Goal: Information Seeking & Learning: Check status

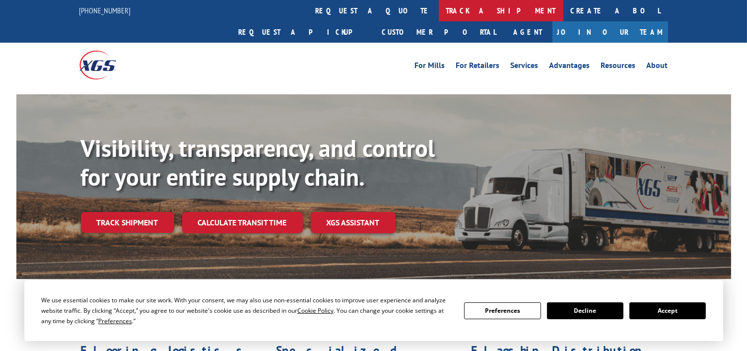
click at [439, 12] on link "track a shipment" at bounding box center [501, 10] width 125 height 21
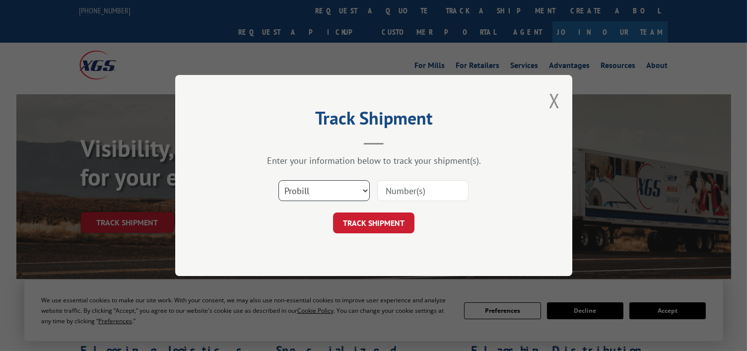
drag, startPoint x: 332, startPoint y: 193, endPoint x: 330, endPoint y: 198, distance: 5.3
click at [332, 193] on select "Select category... Probill BOL PO" at bounding box center [323, 190] width 91 height 21
select select "bol"
click at [278, 180] on select "Select category... Probill BOL PO" at bounding box center [323, 190] width 91 height 21
paste input "0913828"
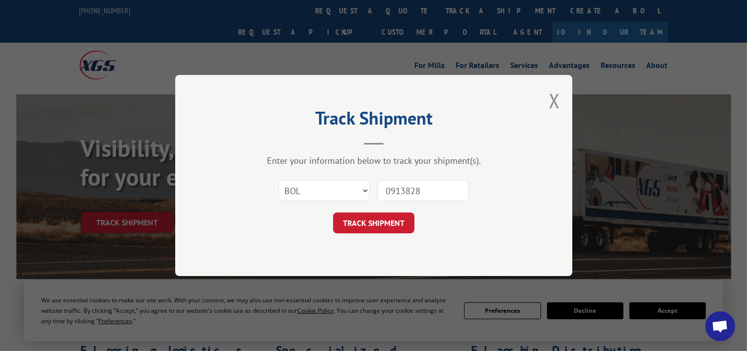
click at [389, 192] on input "0913828" at bounding box center [422, 190] width 91 height 21
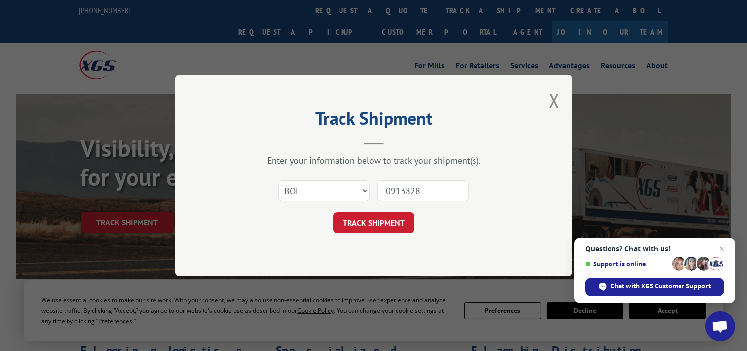
type input "913828"
click button "TRACK SHIPMENT" at bounding box center [373, 222] width 81 height 21
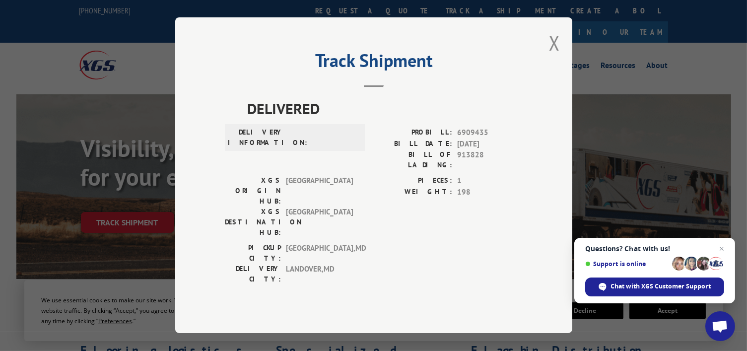
click at [548, 63] on div "Track Shipment DELIVERED DELIVERY INFORMATION: PROBILL: 6909435 BILL DATE: [DAT…" at bounding box center [373, 175] width 397 height 316
drag, startPoint x: 557, startPoint y: 63, endPoint x: 421, endPoint y: 39, distance: 138.2
click at [557, 56] on button "Close modal" at bounding box center [554, 43] width 11 height 26
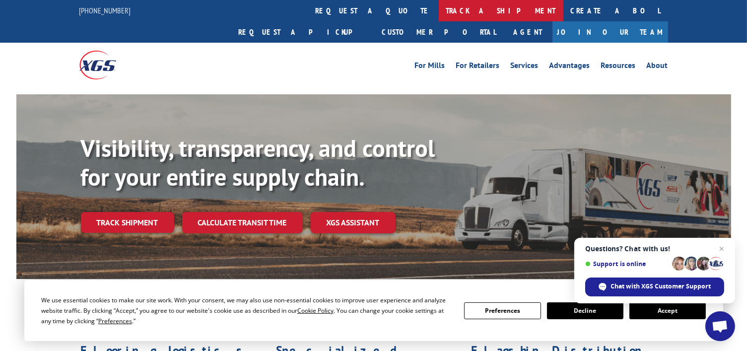
click at [439, 12] on link "track a shipment" at bounding box center [501, 10] width 125 height 21
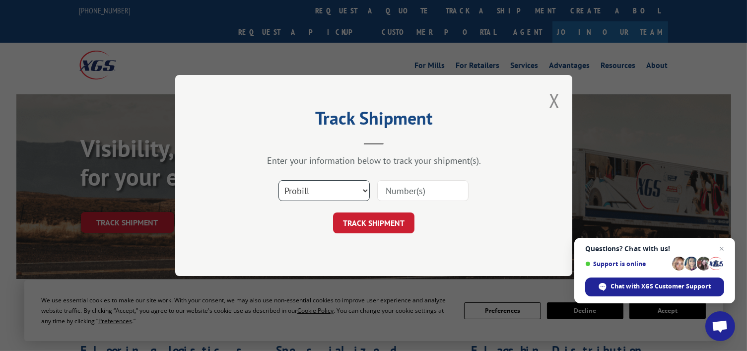
click at [335, 188] on select "Select category... Probill BOL PO" at bounding box center [323, 190] width 91 height 21
select select "bol"
click at [278, 180] on select "Select category... Probill BOL PO" at bounding box center [323, 190] width 91 height 21
paste input "0913828"
type input "0913828"
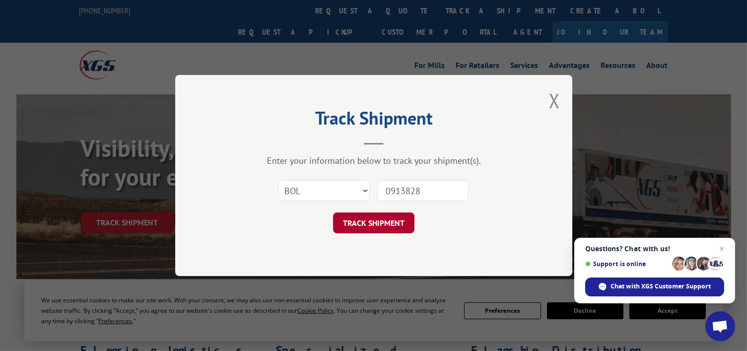
click at [386, 220] on button "TRACK SHIPMENT" at bounding box center [373, 222] width 81 height 21
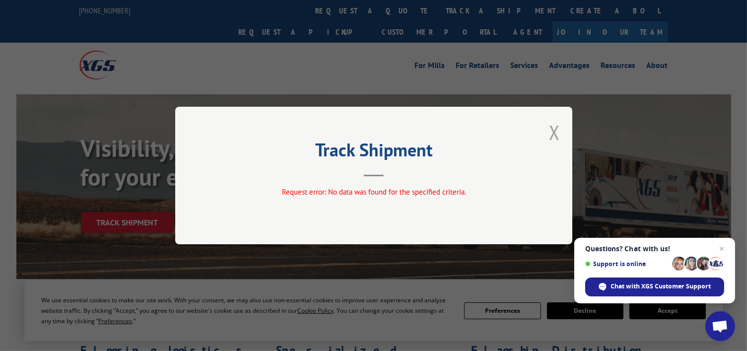
click at [553, 136] on button "Close modal" at bounding box center [554, 132] width 11 height 26
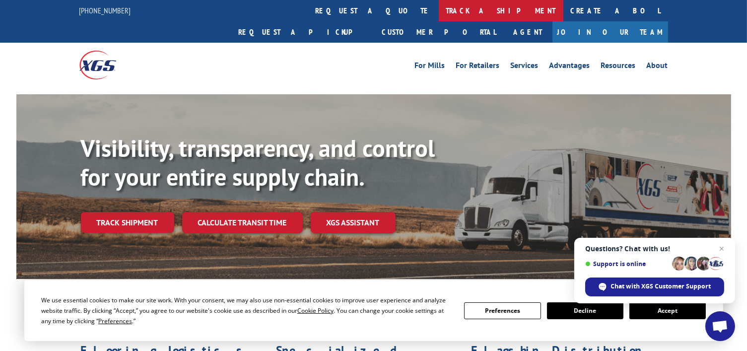
click at [439, 12] on link "track a shipment" at bounding box center [501, 10] width 125 height 21
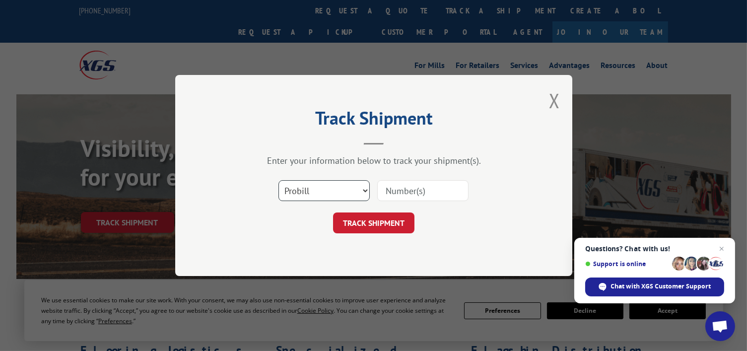
click at [343, 188] on select "Select category... Probill BOL PO" at bounding box center [323, 190] width 91 height 21
drag, startPoint x: 413, startPoint y: 196, endPoint x: 413, endPoint y: 191, distance: 5.0
click at [413, 196] on input at bounding box center [422, 190] width 91 height 21
paste input "0913828"
type input "0913828"
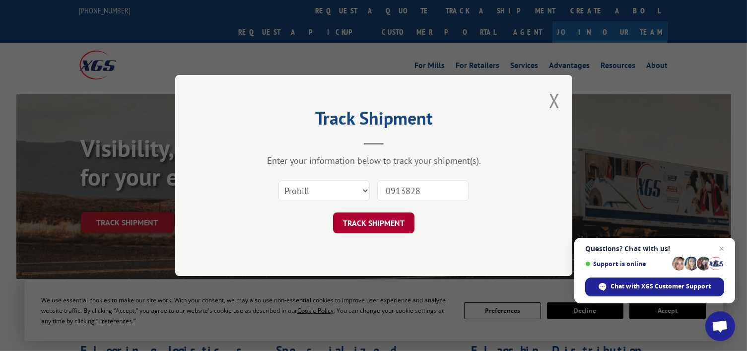
click at [388, 217] on button "TRACK SHIPMENT" at bounding box center [373, 222] width 81 height 21
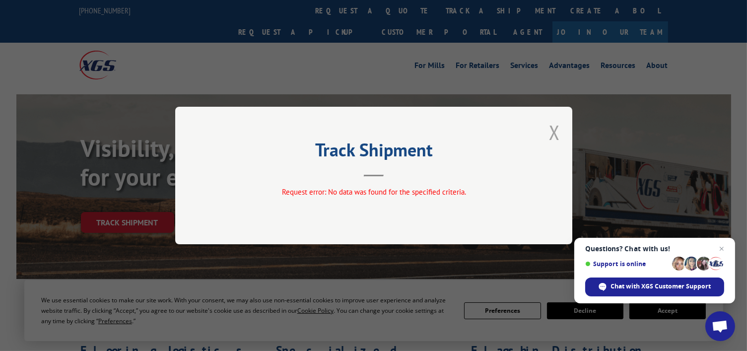
click at [552, 131] on button "Close modal" at bounding box center [554, 132] width 11 height 26
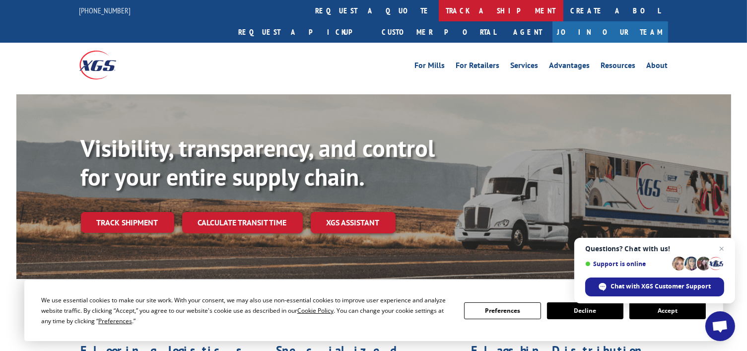
click at [439, 13] on link "track a shipment" at bounding box center [501, 10] width 125 height 21
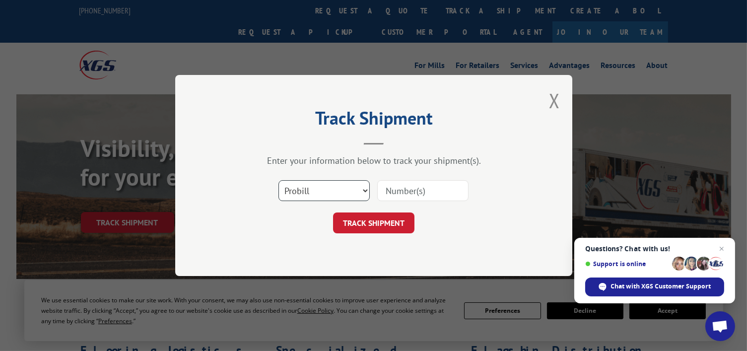
drag, startPoint x: 318, startPoint y: 189, endPoint x: 319, endPoint y: 197, distance: 8.0
click at [319, 189] on select "Select category... Probill BOL PO" at bounding box center [323, 190] width 91 height 21
select select "po"
click at [278, 180] on select "Select category... Probill BOL PO" at bounding box center [323, 190] width 91 height 21
paste input "0913828"
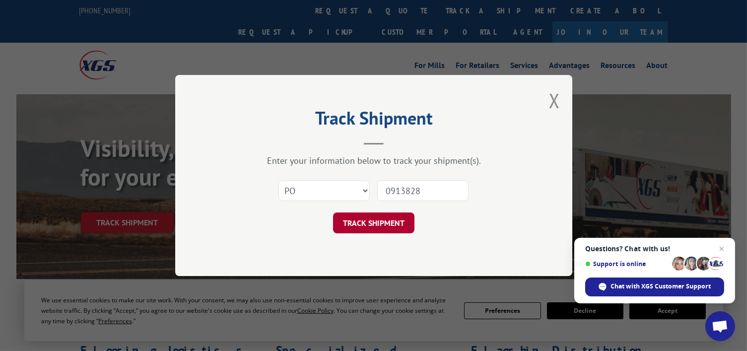
type input "0913828"
click at [380, 223] on button "TRACK SHIPMENT" at bounding box center [373, 222] width 81 height 21
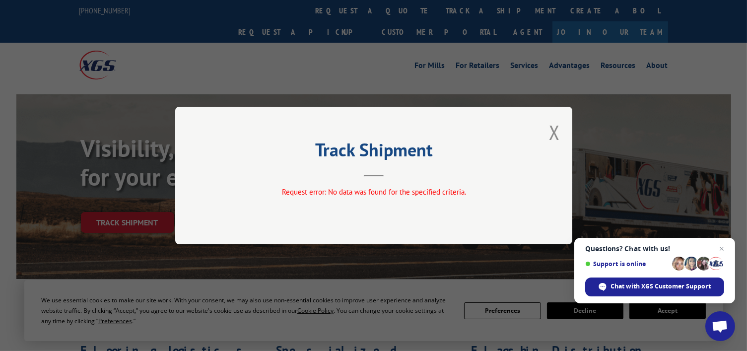
click at [552, 134] on button "Close modal" at bounding box center [554, 132] width 11 height 26
